Goal: Task Accomplishment & Management: Manage account settings

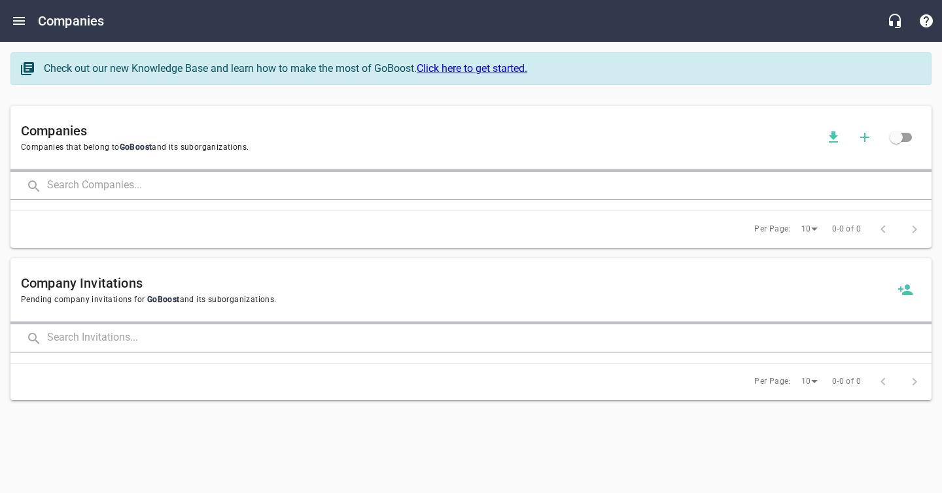
click at [103, 190] on input "text" at bounding box center [489, 186] width 885 height 28
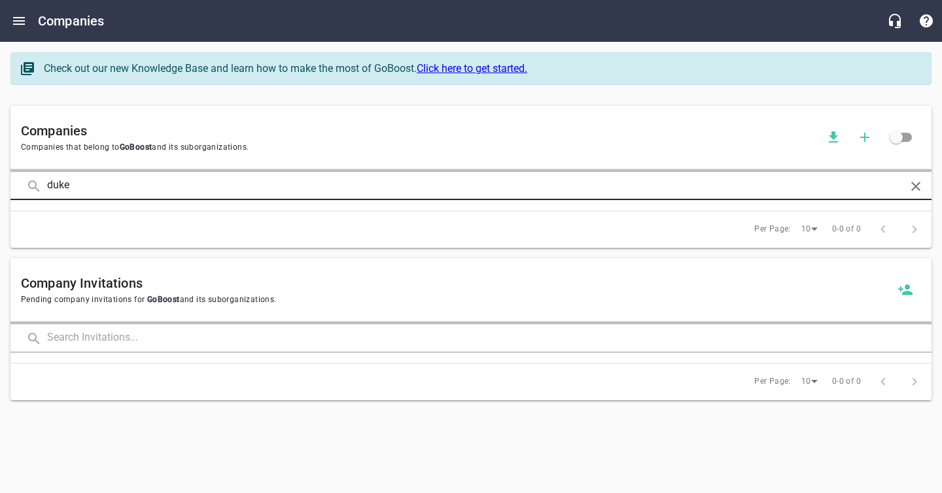
type input "duke"
click button at bounding box center [0, 0] width 0 height 0
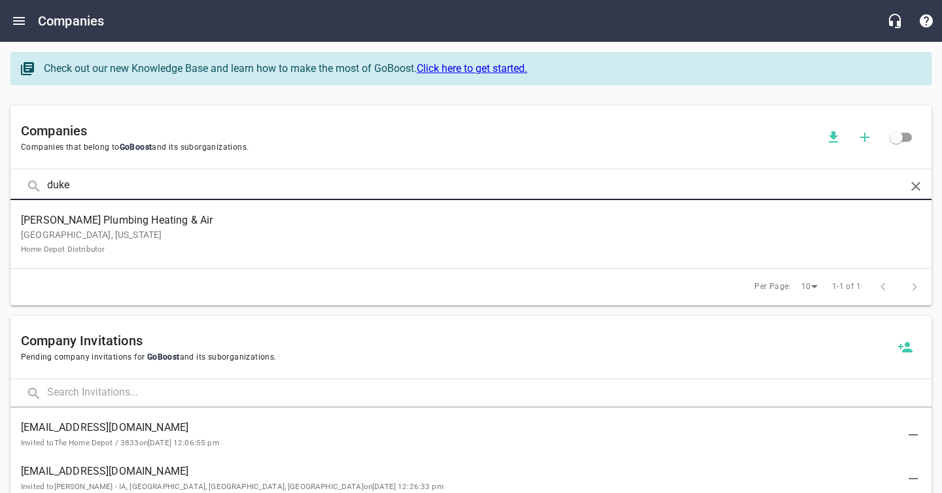
click at [86, 232] on p "[GEOGRAPHIC_DATA], [US_STATE] Home Depot Distributor" at bounding box center [460, 241] width 879 height 27
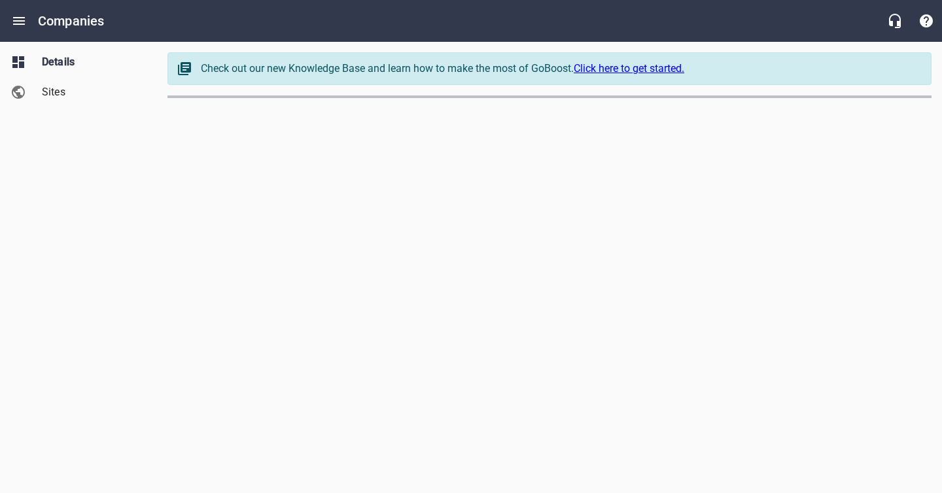
select select "[US_STATE]"
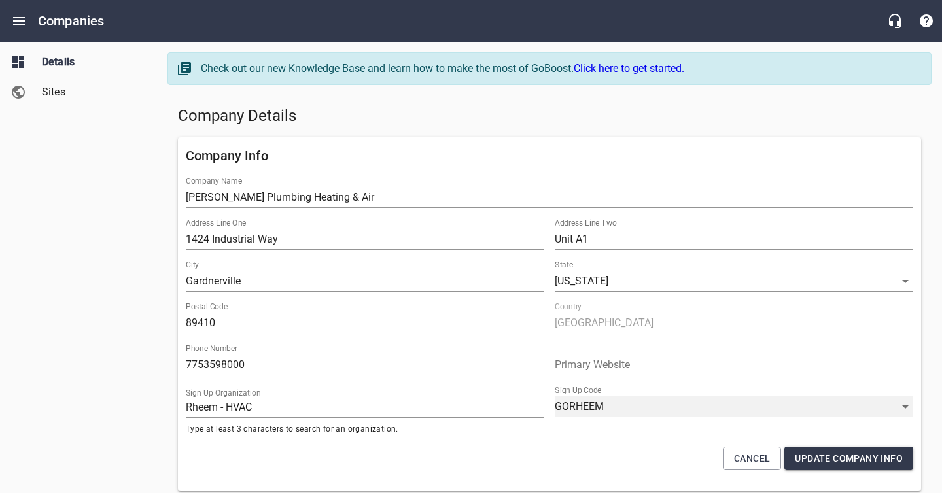
click at [586, 413] on select "GORHEEM RHEEMPROPARTNER KVDGPEY8M YJKM-Y7HB ULOR_WYEM BOP444LZA 2EIQEPDI_ WEKHC…" at bounding box center [734, 406] width 359 height 21
select select "62"
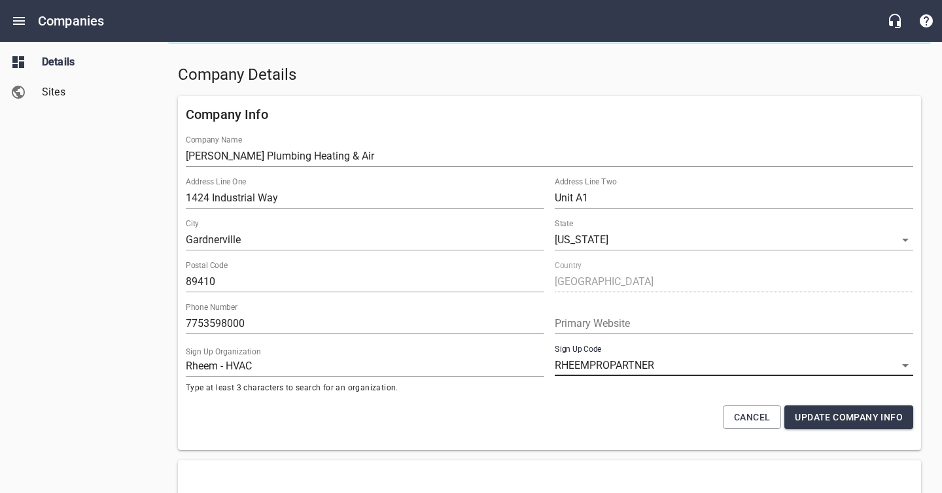
click at [835, 422] on span "Update Company Info" at bounding box center [849, 418] width 108 height 16
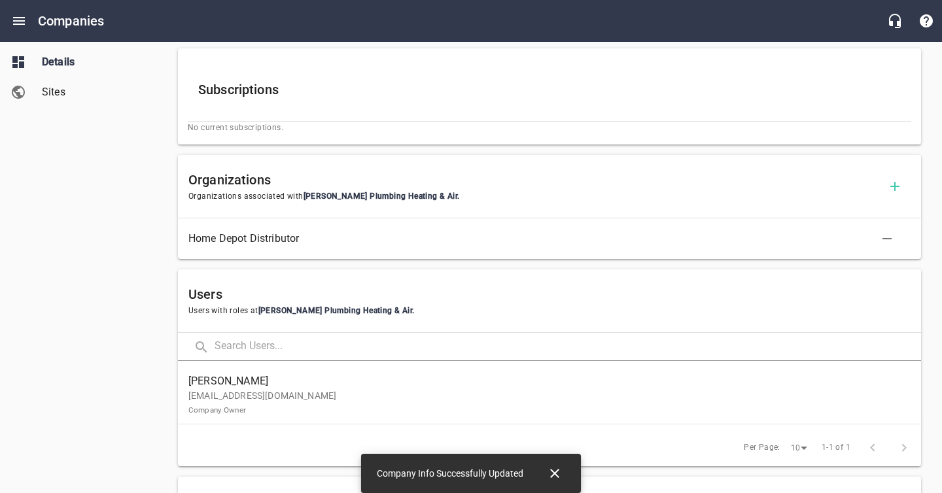
scroll to position [461, 0]
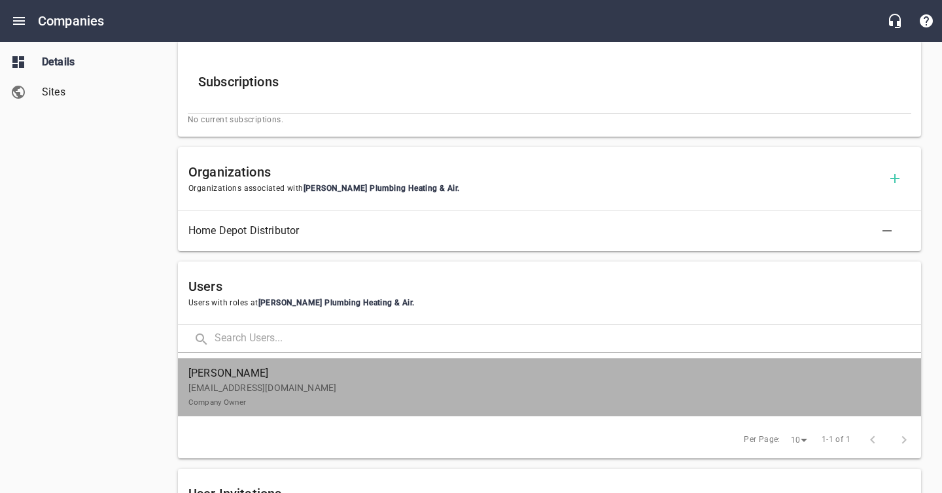
click at [483, 374] on span "[PERSON_NAME]" at bounding box center [544, 374] width 712 height 16
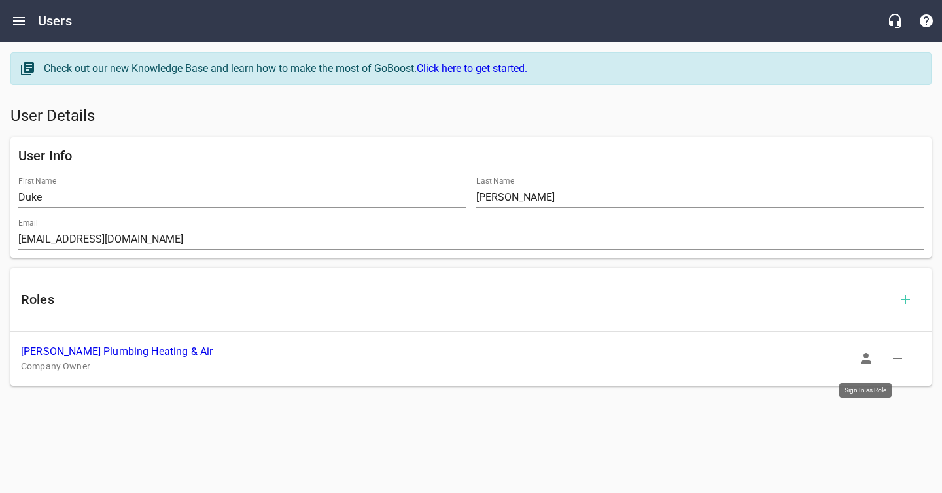
click at [866, 363] on icon "button" at bounding box center [866, 358] width 10 height 10
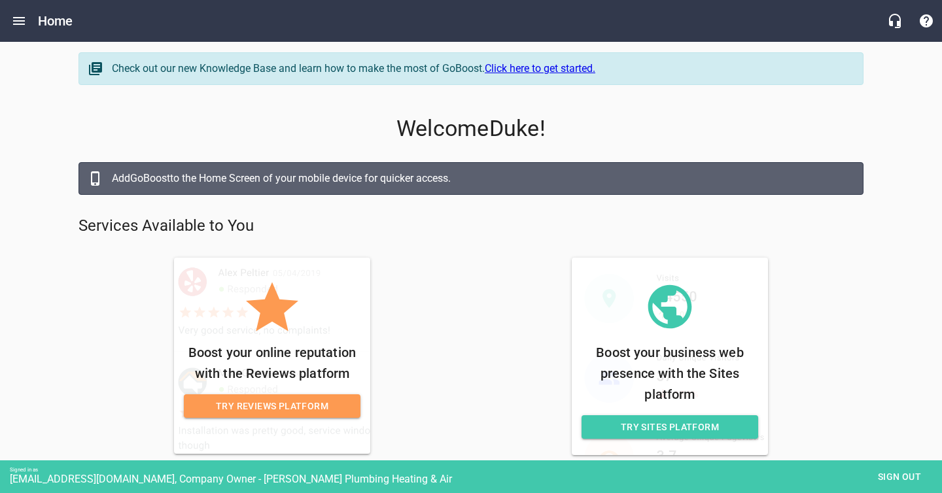
click at [656, 425] on span "Try Sites Platform" at bounding box center [670, 427] width 156 height 16
